Goal: Information Seeking & Learning: Learn about a topic

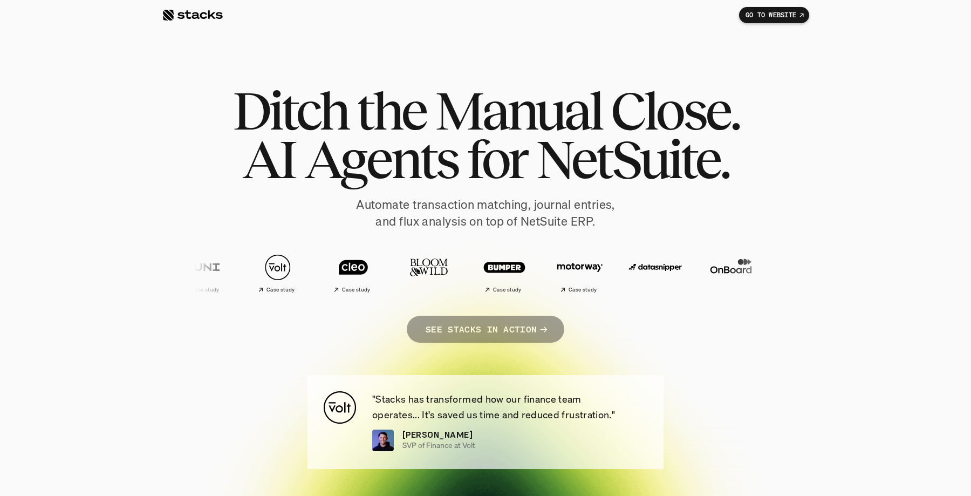
click at [464, 336] on p "SEE STACKS IN ACTION" at bounding box center [481, 329] width 111 height 16
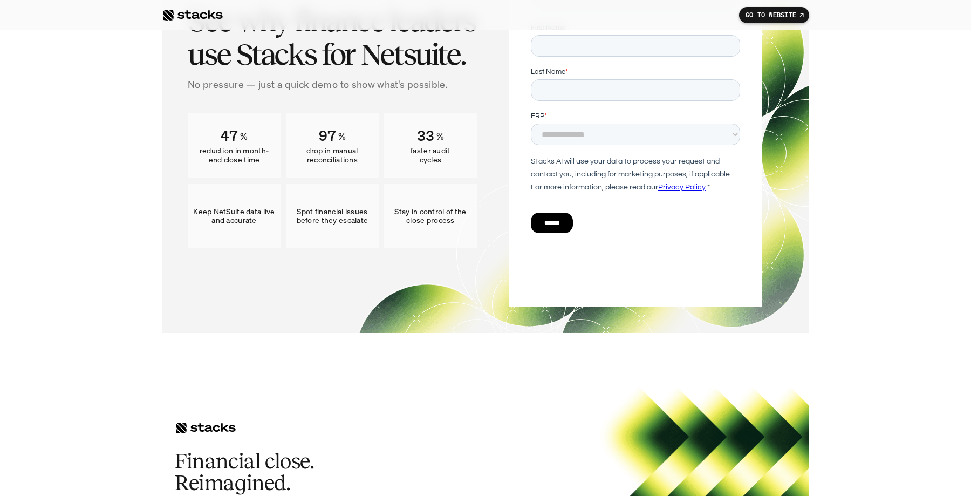
scroll to position [6343, 0]
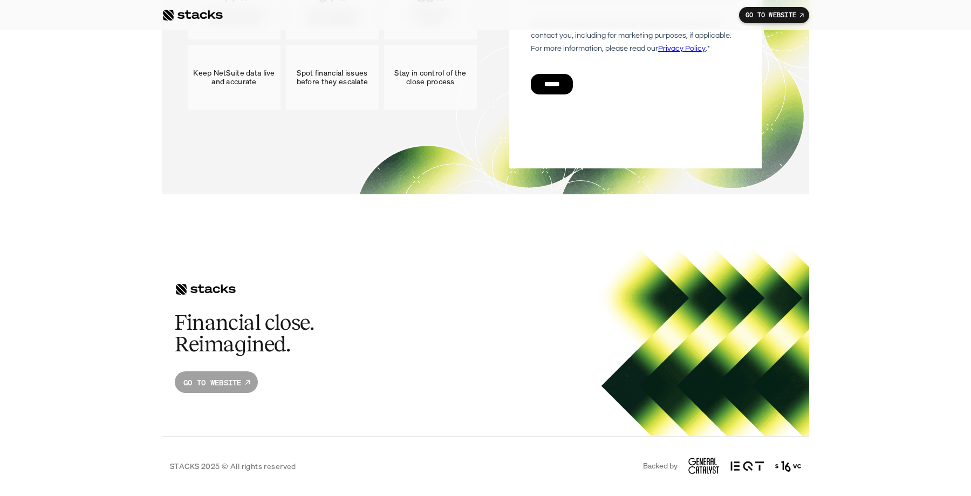
click at [220, 386] on p "GO TO WEBSITE" at bounding box center [212, 382] width 58 height 11
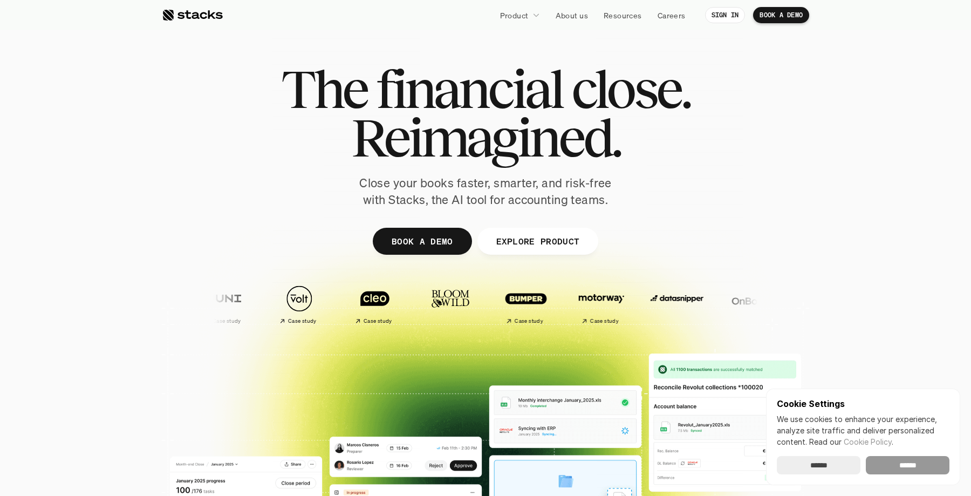
click at [909, 463] on input "******" at bounding box center [908, 465] width 84 height 18
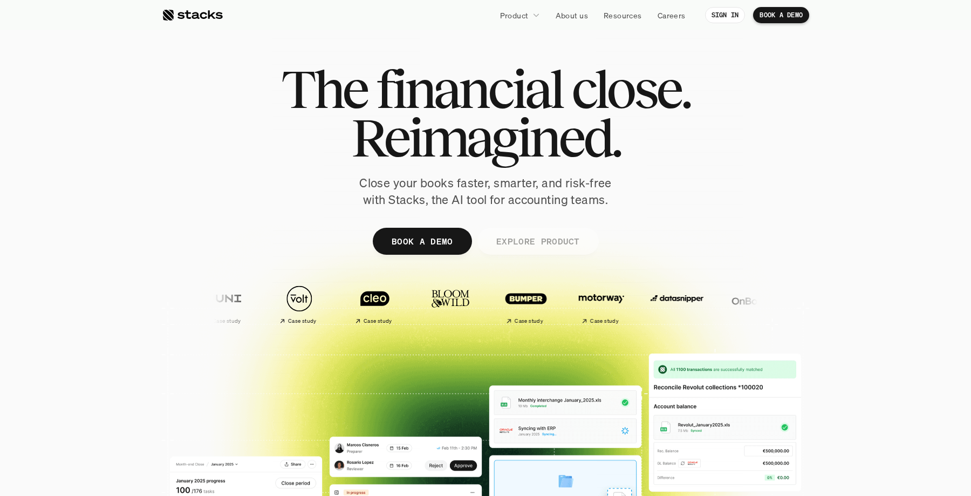
click at [548, 243] on p "EXPLORE PRODUCT" at bounding box center [538, 241] width 84 height 16
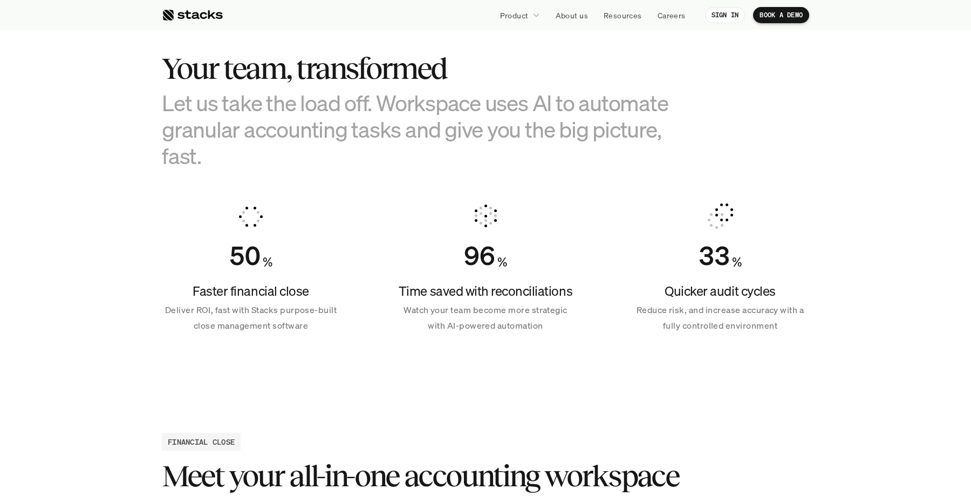
scroll to position [634, 0]
